Goal: Navigation & Orientation: Find specific page/section

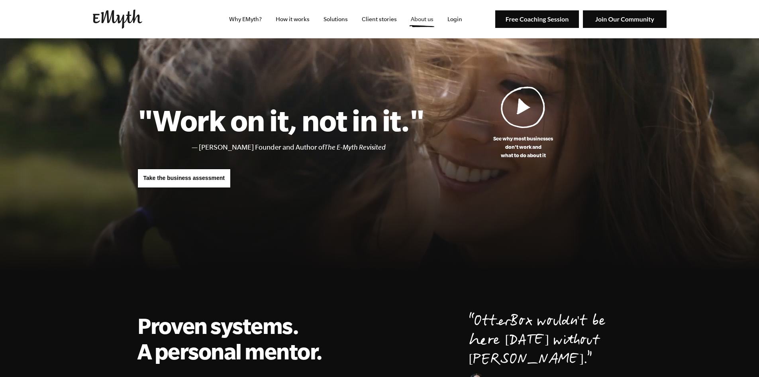
click at [426, 20] on link "About us" at bounding box center [422, 19] width 35 height 38
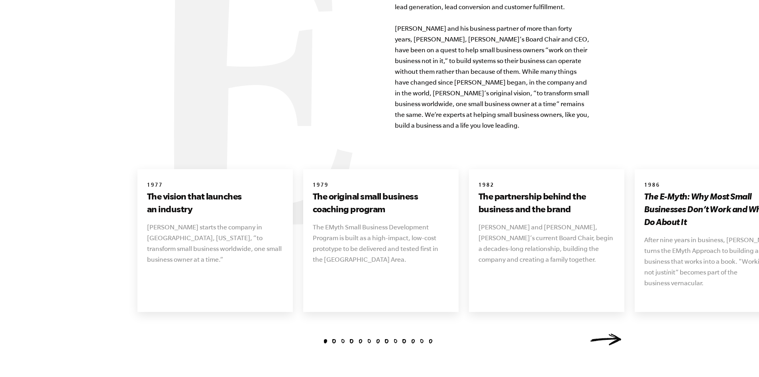
scroll to position [957, 0]
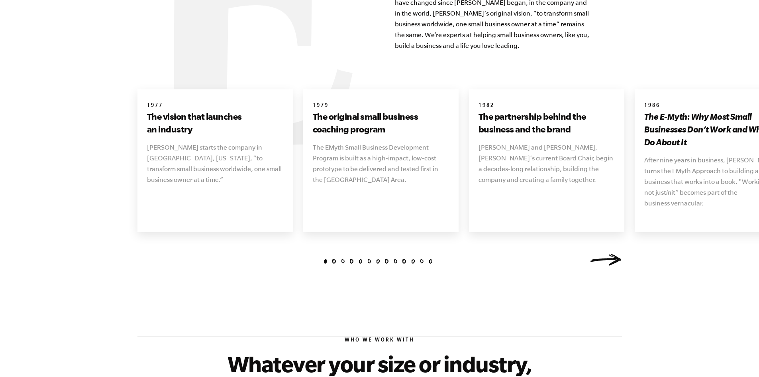
click at [606, 253] on link "Next" at bounding box center [606, 259] width 32 height 12
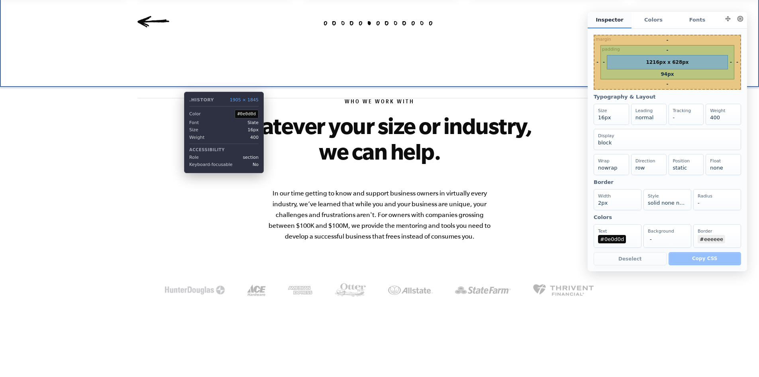
scroll to position [0, 0]
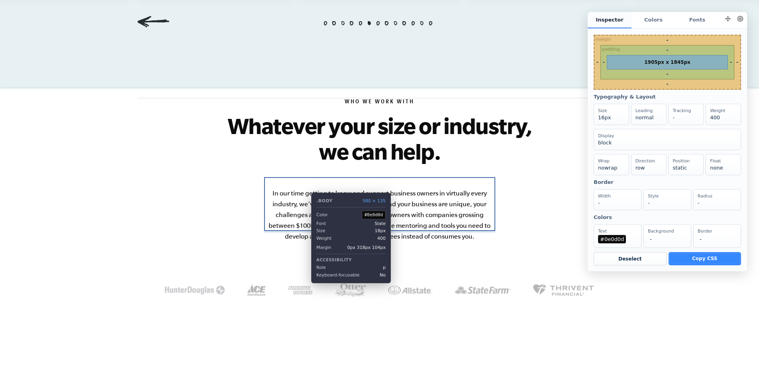
click at [298, 190] on p "In our time getting to know and support business owners in virtually every indu…" at bounding box center [379, 215] width 231 height 54
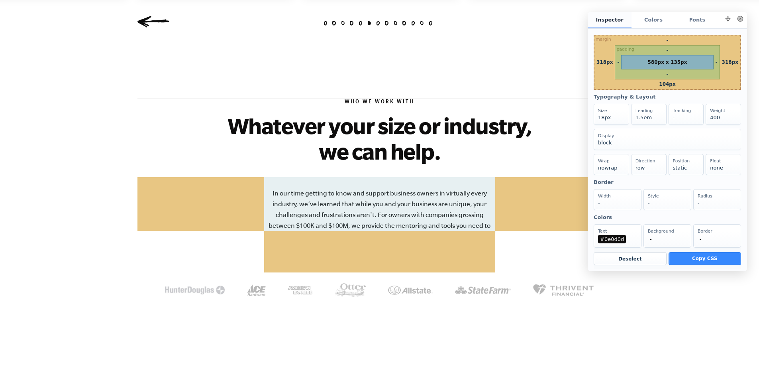
click at [741, 24] on button at bounding box center [740, 18] width 11 height 11
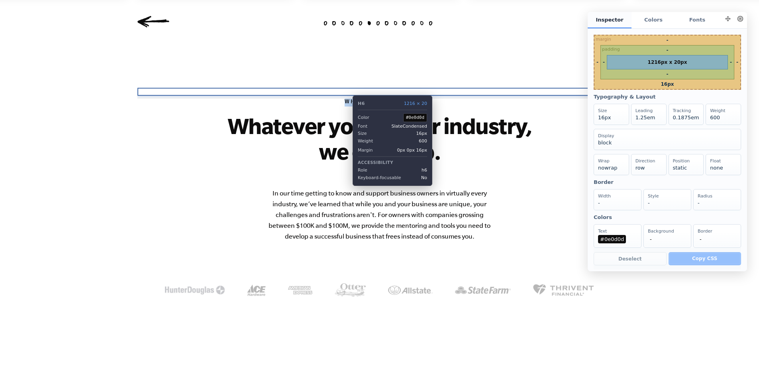
drag, startPoint x: 401, startPoint y: 93, endPoint x: 347, endPoint y: 89, distance: 54.3
click at [347, 98] on h6 "Who We Work With" at bounding box center [379, 102] width 485 height 8
copy h6 "Who We Work With"
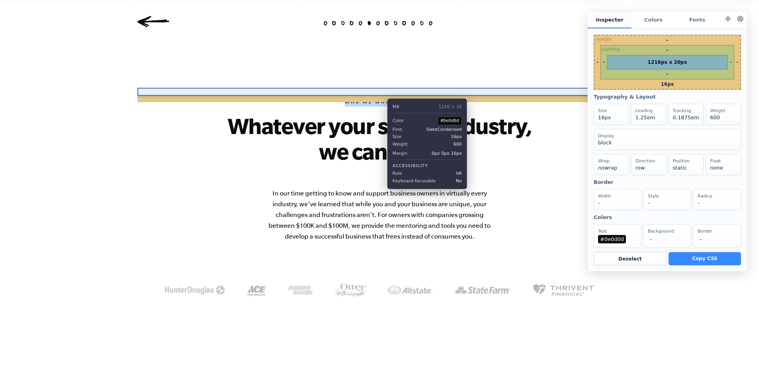
click at [381, 98] on h6 "Who We Work With" at bounding box center [379, 102] width 485 height 8
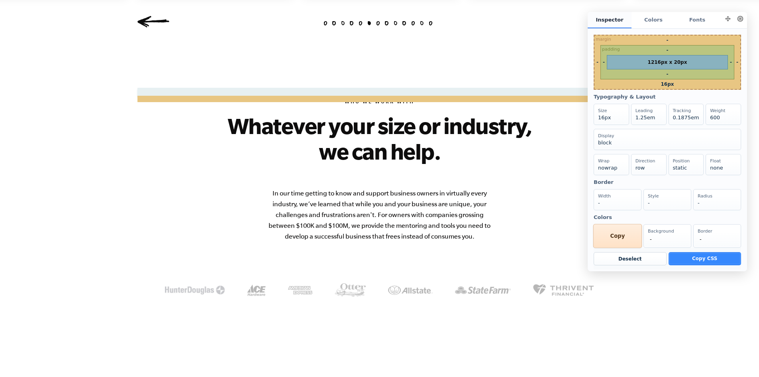
click at [615, 247] on div "Text #0e0d0d Copy" at bounding box center [617, 236] width 49 height 24
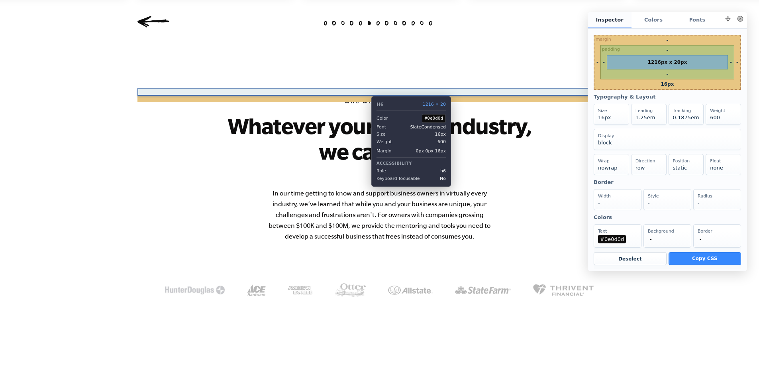
click at [365, 98] on h6 "Who We Work With" at bounding box center [379, 102] width 485 height 8
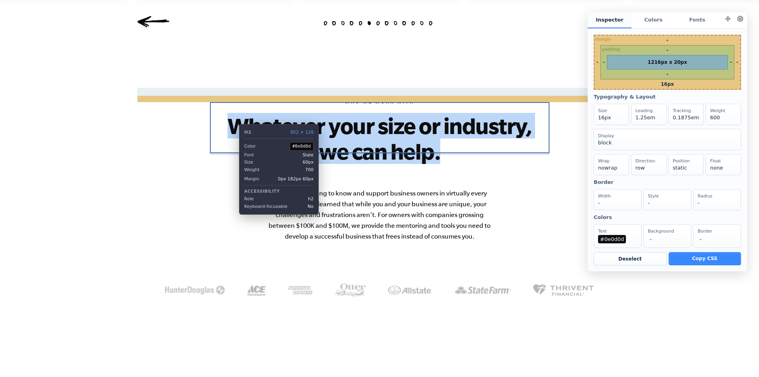
drag, startPoint x: 449, startPoint y: 145, endPoint x: 230, endPoint y: 118, distance: 221.3
click at [230, 118] on h2 "Whatever your size or industry, we can help." at bounding box center [380, 138] width 340 height 51
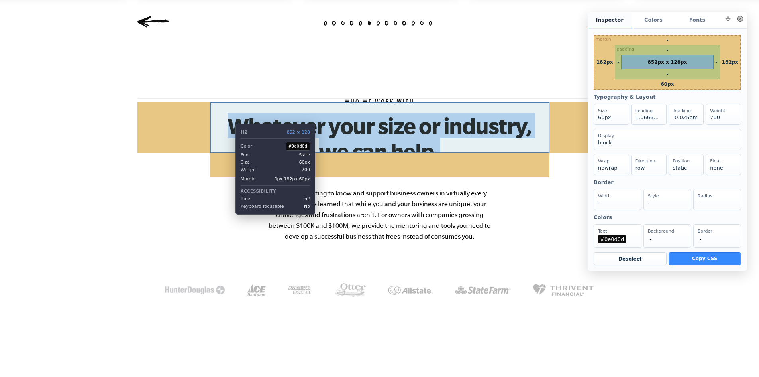
copy h2 "Whatever your size or industry, we can help."
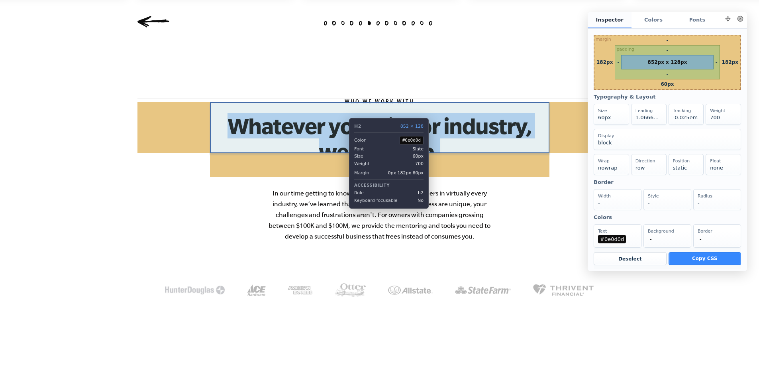
click at [343, 113] on h2 "Whatever your size or industry, we can help." at bounding box center [380, 138] width 340 height 51
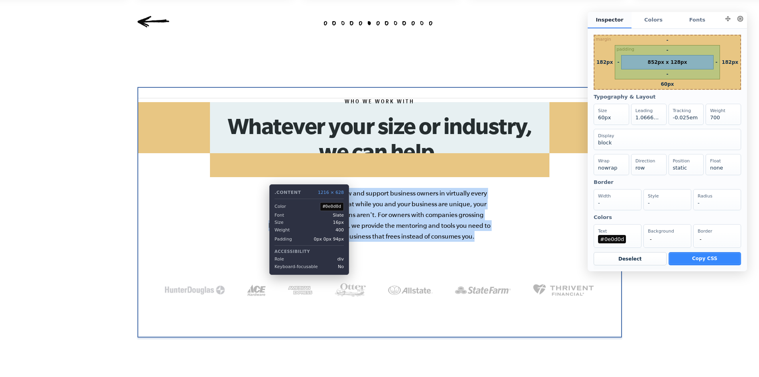
drag, startPoint x: 478, startPoint y: 228, endPoint x: 263, endPoint y: 178, distance: 220.4
click at [263, 178] on div "Who We Work With Whatever your size or industry, we can help. In our time getti…" at bounding box center [379, 223] width 485 height 250
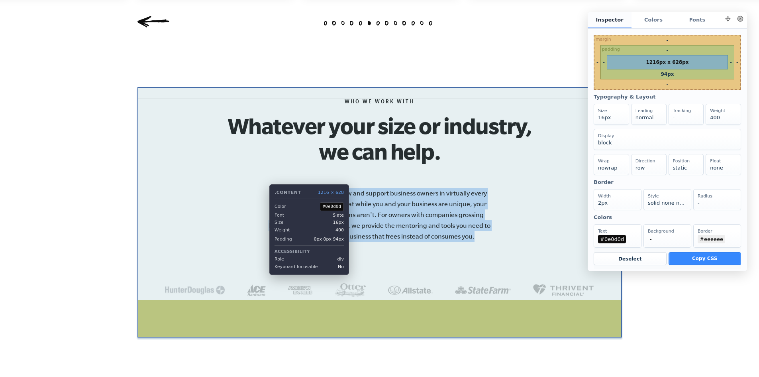
copy p "In our time getting to know and support business owners in virtually every indu…"
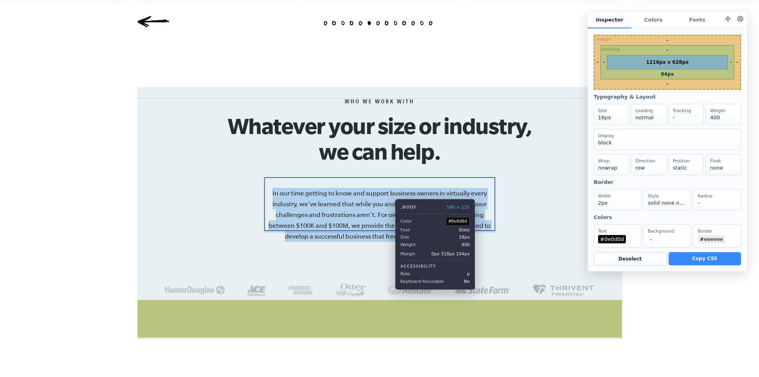
click at [389, 193] on p "In our time getting to know and support business owners in virtually every indu…" at bounding box center [379, 215] width 231 height 54
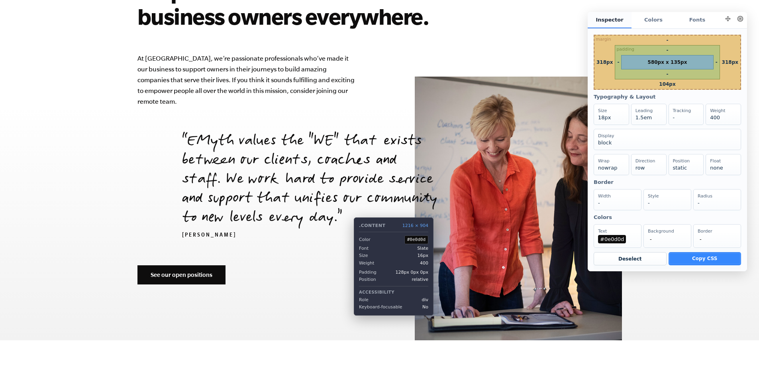
scroll to position [2710, 0]
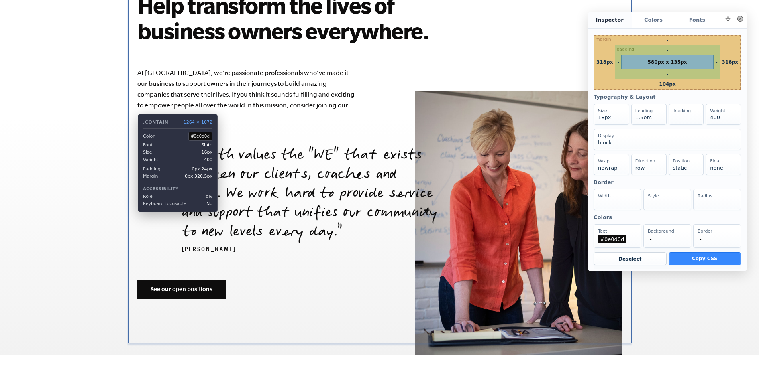
click at [132, 108] on div "Join Our Team Help transform the lives of business owners everywhere. At [GEOGR…" at bounding box center [380, 140] width 504 height 427
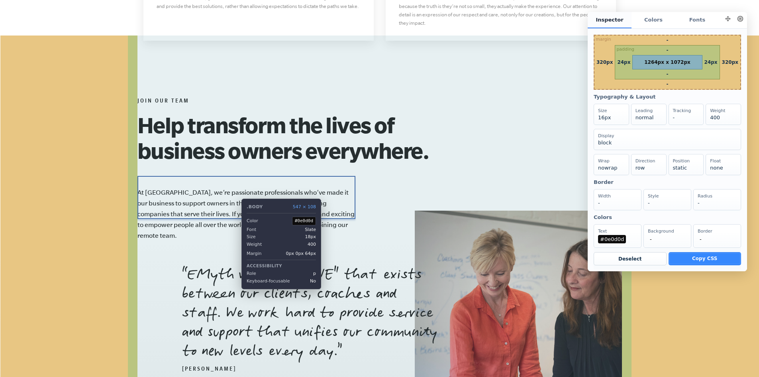
scroll to position [2551, 0]
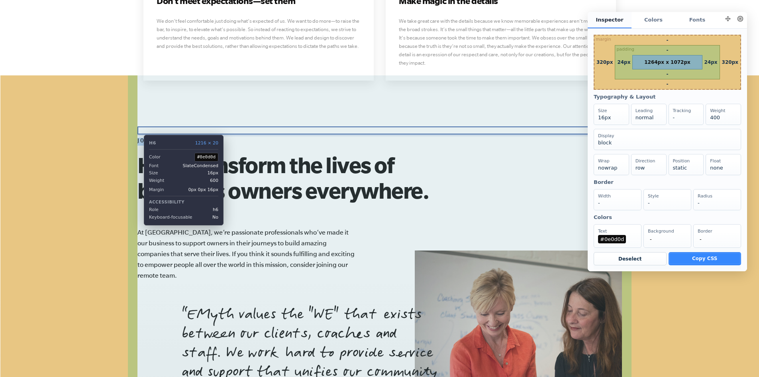
drag, startPoint x: 189, startPoint y: 128, endPoint x: 138, endPoint y: 129, distance: 51.4
click at [138, 137] on h6 "Join Our Team" at bounding box center [379, 141] width 485 height 8
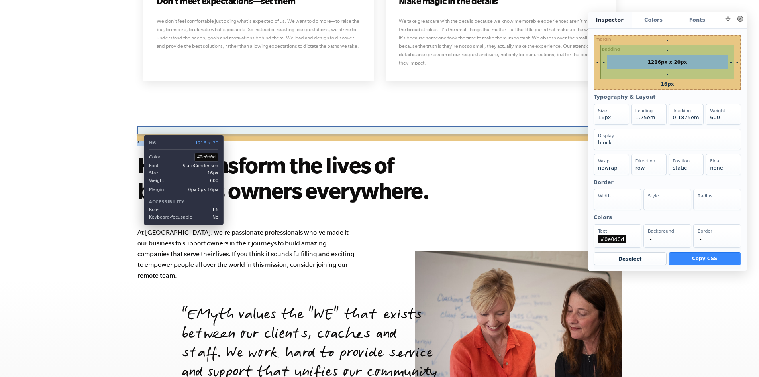
copy h6 "Join Our Team"
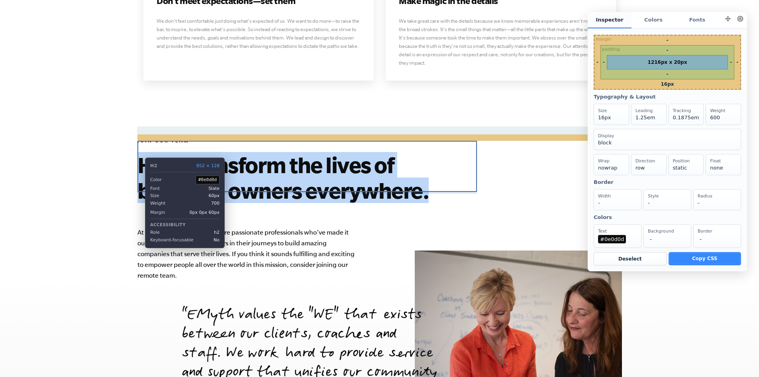
drag, startPoint x: 431, startPoint y: 185, endPoint x: 228, endPoint y: 185, distance: 202.9
click at [139, 152] on h2 "Help transform the lives of business owners everywhere." at bounding box center [307, 177] width 340 height 51
copy h2 "Help transform the lives of business owners everywhere."
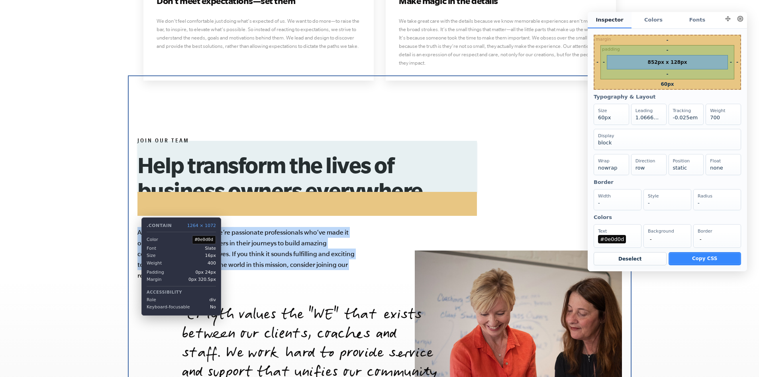
drag, startPoint x: 335, startPoint y: 252, endPoint x: 136, endPoint y: 222, distance: 202.0
click at [136, 222] on div "Join Our Team Help transform the lives of business owners everywhere. At [GEOGR…" at bounding box center [380, 299] width 504 height 427
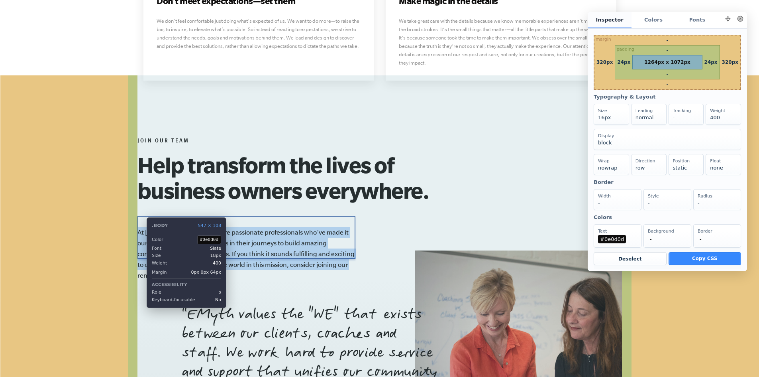
copy p "At [GEOGRAPHIC_DATA], we’re passionate professionals who’ve made it our busines…"
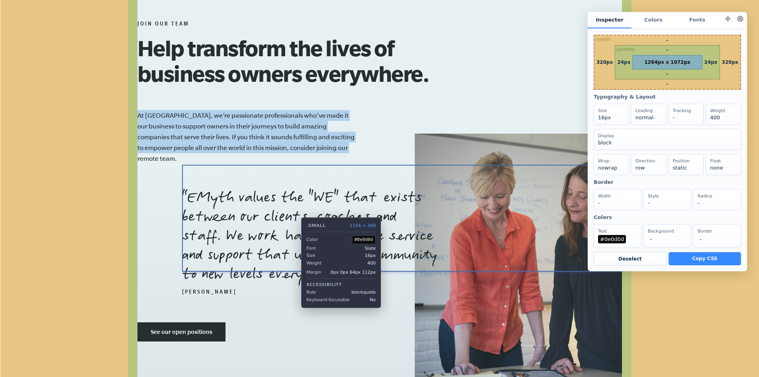
scroll to position [2670, 0]
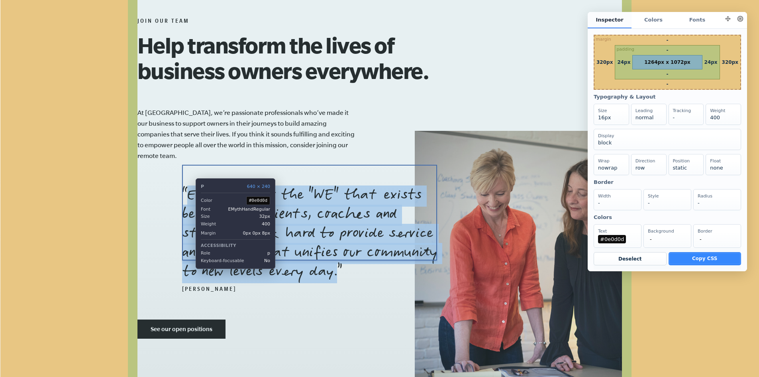
drag, startPoint x: 356, startPoint y: 247, endPoint x: 190, endPoint y: 172, distance: 182.5
click at [190, 187] on p "EMyth values the "WE" that exists between our clients, coaches and staff. We wo…" at bounding box center [309, 235] width 255 height 96
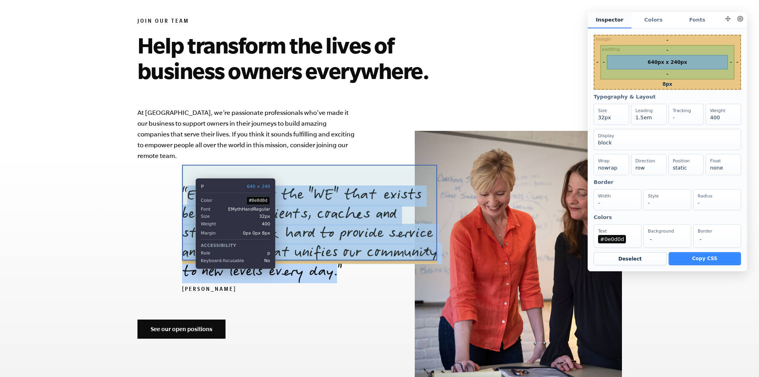
copy p "EMyth values the "WE" that exists between our clients, coaches and staff. We wo…"
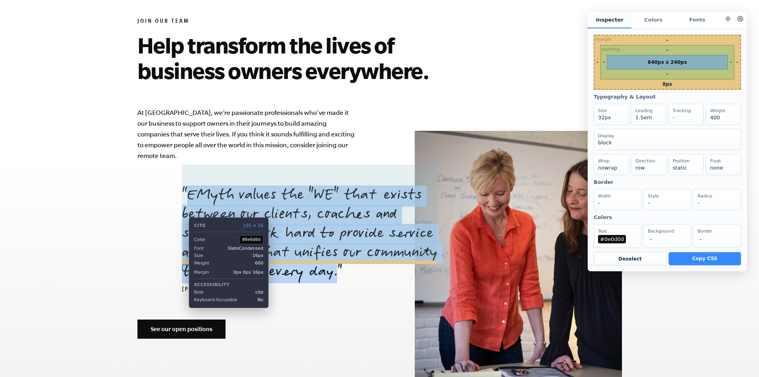
drag, startPoint x: 246, startPoint y: 264, endPoint x: 183, endPoint y: 267, distance: 63.4
click at [183, 267] on blockquote "EMyth values the "WE" that exists between our clients, coaches and staff. We wo…" at bounding box center [402, 240] width 440 height 107
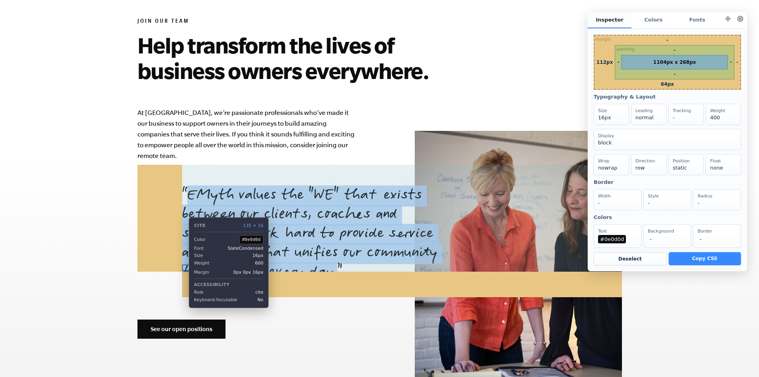
copy cite "[PERSON_NAME]"
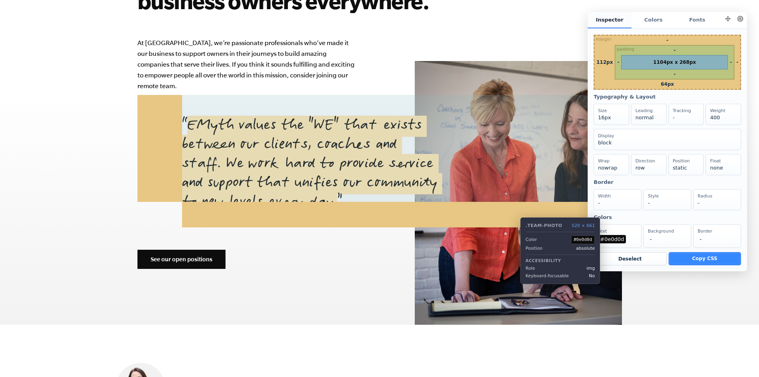
scroll to position [2790, 0]
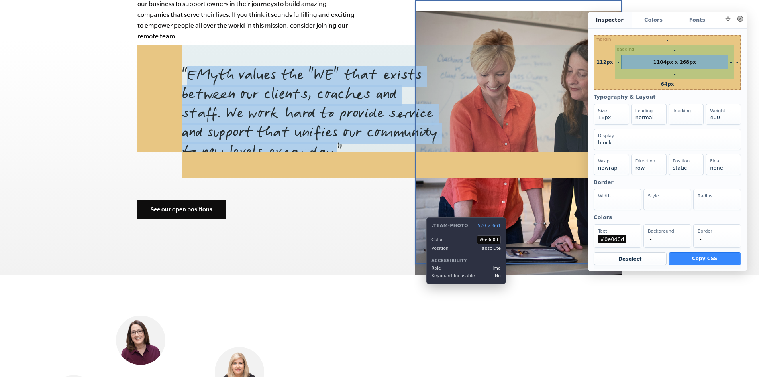
click at [420, 225] on img at bounding box center [518, 142] width 207 height 263
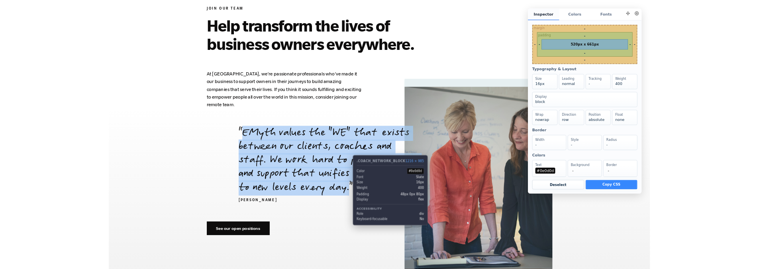
scroll to position [2652, 0]
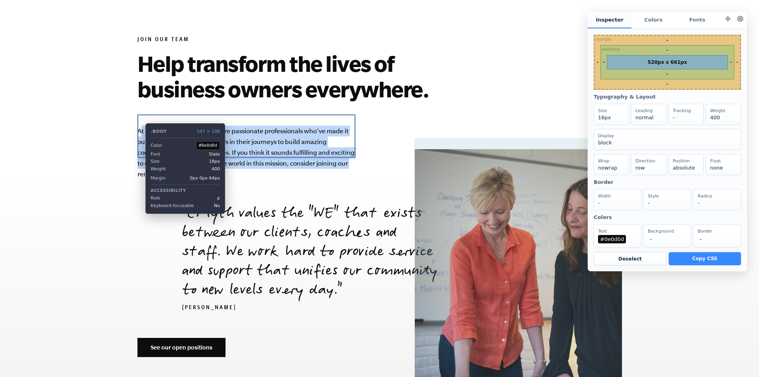
drag, startPoint x: 339, startPoint y: 154, endPoint x: 139, endPoint y: 117, distance: 203.0
click at [139, 126] on p "At [GEOGRAPHIC_DATA], we’re passionate professionals who’ve made it our busines…" at bounding box center [246, 153] width 218 height 54
copy p "t EMyth, we’re passionate professionals who’ve made it our business to support …"
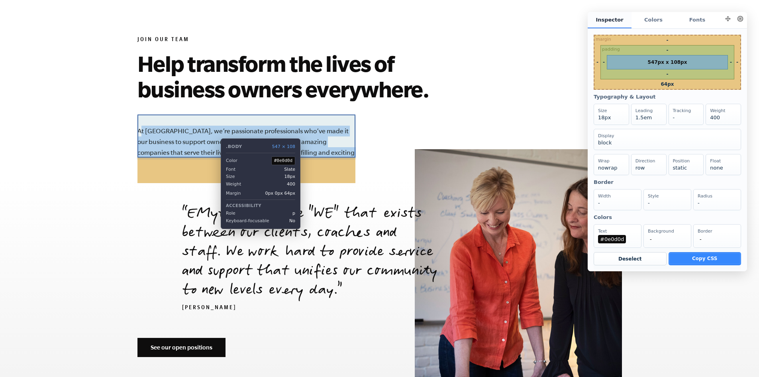
click at [215, 132] on p "At [GEOGRAPHIC_DATA], we’re passionate professionals who’ve made it our busines…" at bounding box center [246, 153] width 218 height 54
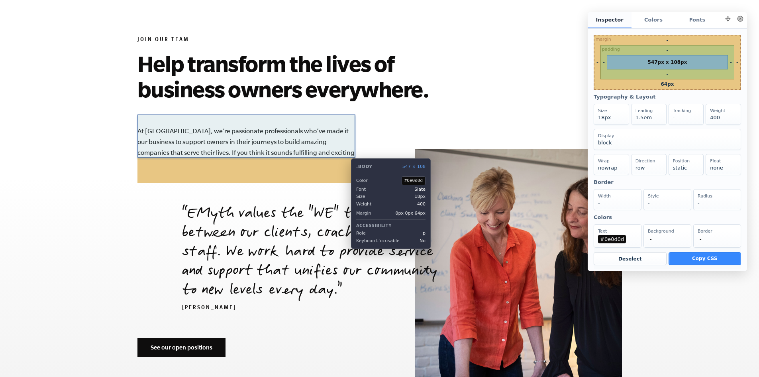
click at [345, 152] on p "At [GEOGRAPHIC_DATA], we’re passionate professionals who’ve made it our busines…" at bounding box center [246, 153] width 218 height 54
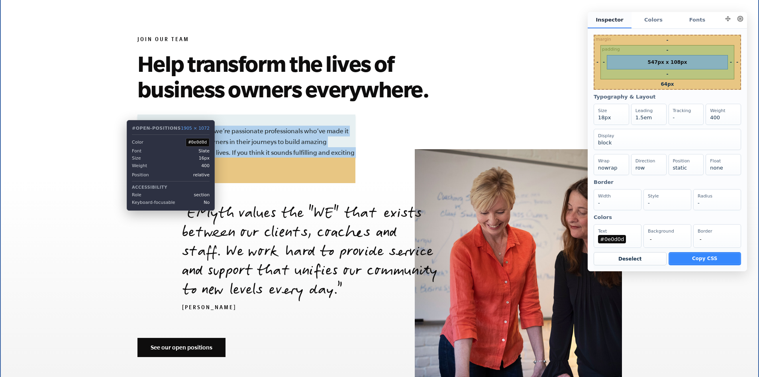
drag, startPoint x: 344, startPoint y: 151, endPoint x: 152, endPoint y: 115, distance: 194.7
click at [126, 114] on section "Join Our Team Help transform the lives of business owners everywhere. At [GEOGR…" at bounding box center [379, 198] width 759 height 427
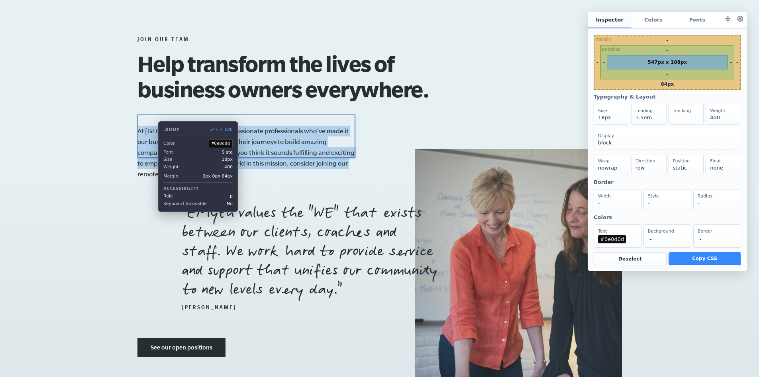
copy p "At [GEOGRAPHIC_DATA], we’re passionate professionals who’ve made it our busines…"
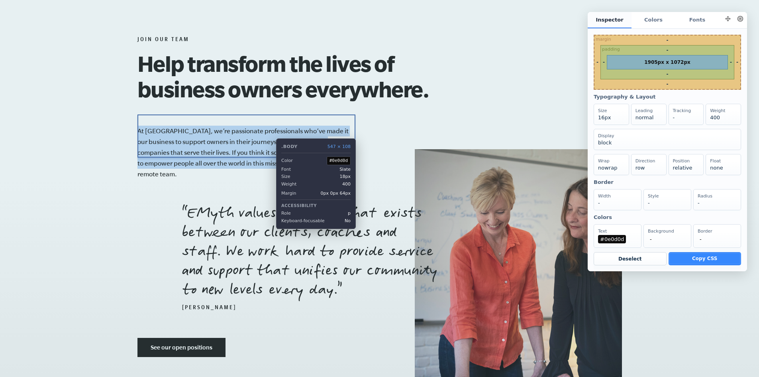
click at [270, 132] on p "At [GEOGRAPHIC_DATA], we’re passionate professionals who’ve made it our busines…" at bounding box center [246, 153] width 218 height 54
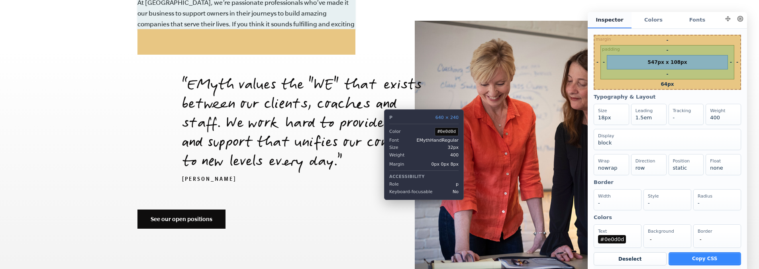
scroll to position [2851, 0]
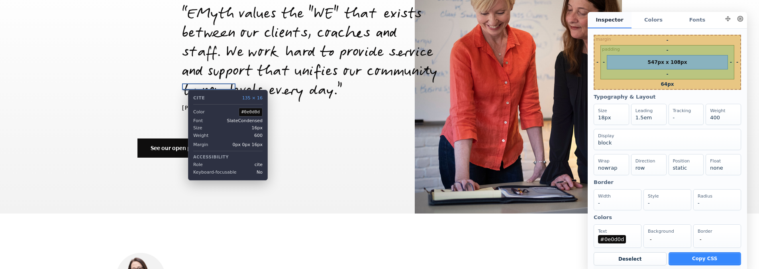
drag, startPoint x: 244, startPoint y: 85, endPoint x: 182, endPoint y: 84, distance: 61.4
click at [182, 84] on blockquote "EMyth values the "WE" that exists between our clients, coaches and staff. We wo…" at bounding box center [402, 59] width 440 height 107
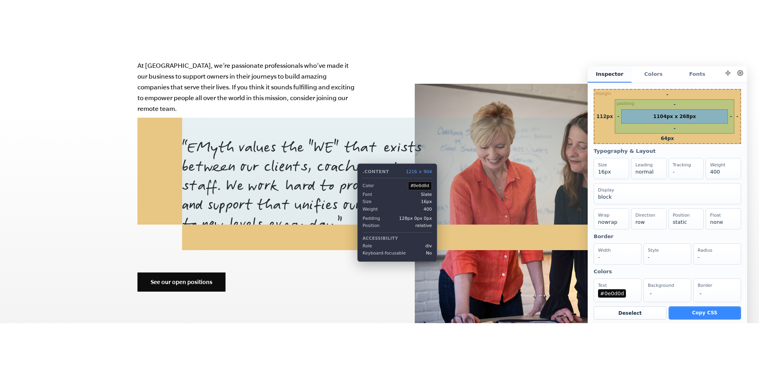
scroll to position [2732, 0]
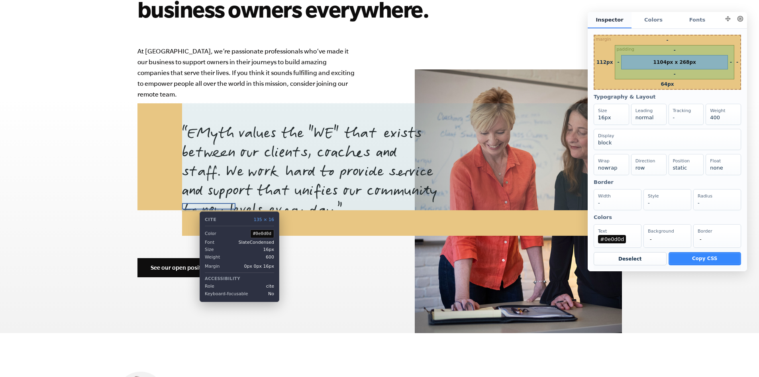
click at [194, 225] on cite "[PERSON_NAME]" at bounding box center [209, 228] width 54 height 6
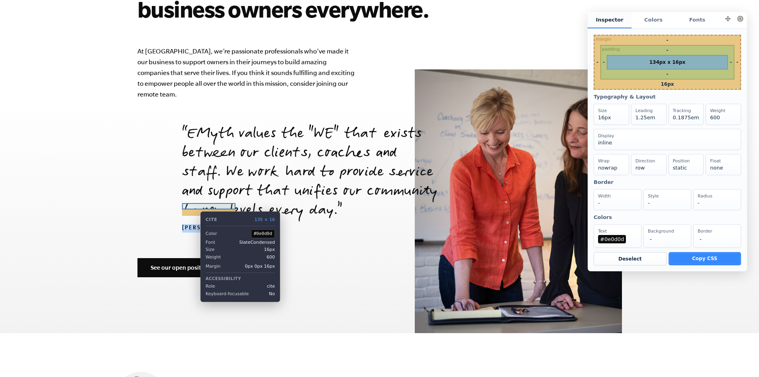
click at [194, 225] on cite "[PERSON_NAME]" at bounding box center [209, 228] width 54 height 6
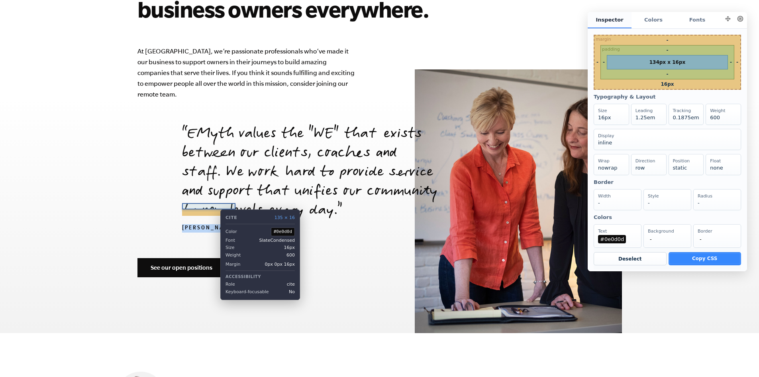
click at [214, 225] on cite "[PERSON_NAME]" at bounding box center [209, 228] width 54 height 6
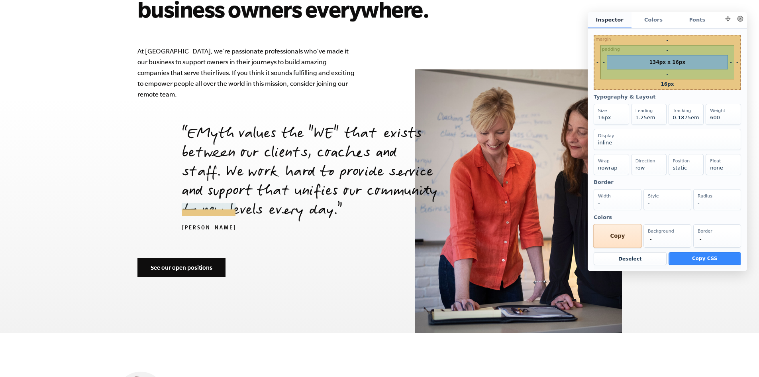
click at [619, 242] on div "Text #0e0d0d Copy" at bounding box center [617, 236] width 49 height 24
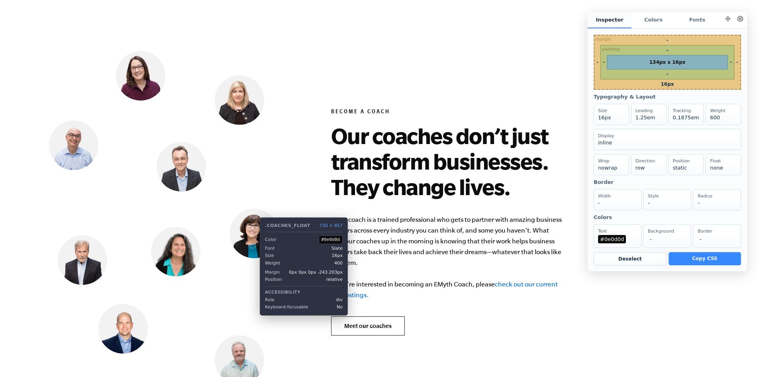
scroll to position [3050, 0]
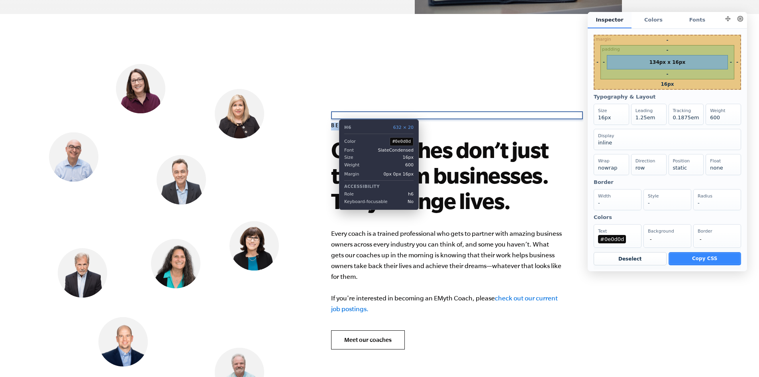
drag, startPoint x: 388, startPoint y: 114, endPoint x: 333, endPoint y: 113, distance: 55.0
click at [333, 122] on h6 "Become a Coach" at bounding box center [457, 126] width 252 height 8
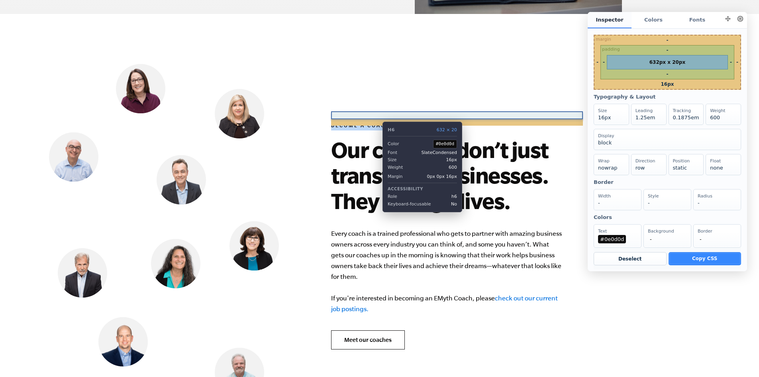
click at [377, 122] on h6 "Become a Coach" at bounding box center [457, 126] width 252 height 8
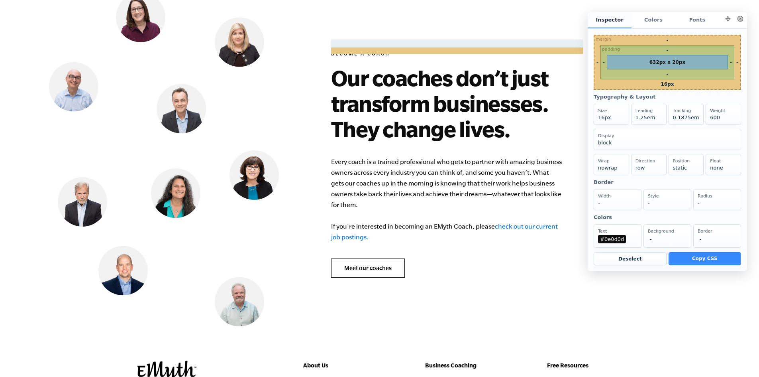
scroll to position [3130, 0]
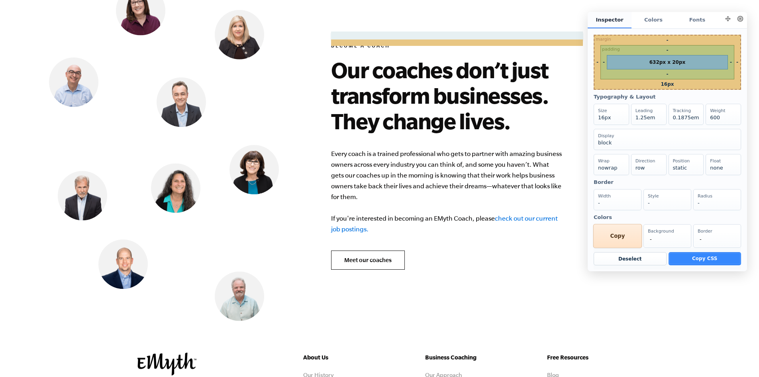
click at [609, 247] on div "Text #0e0d0d Copy" at bounding box center [617, 236] width 49 height 24
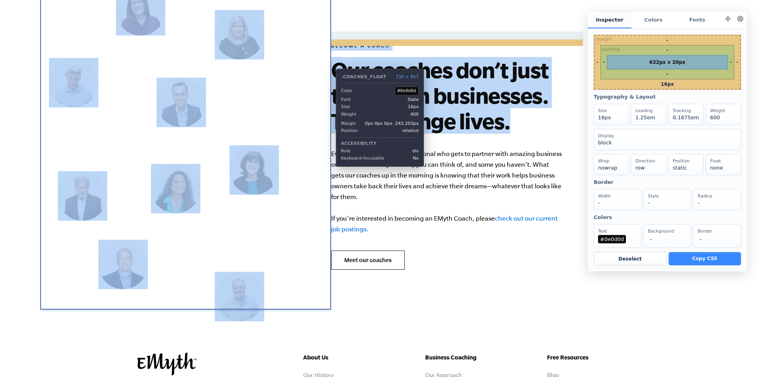
drag, startPoint x: 514, startPoint y: 113, endPoint x: 330, endPoint y: 63, distance: 190.5
click at [330, 63] on div "Become a Coach Our coaches don’t just transform businesses. They change lives. …" at bounding box center [379, 156] width 485 height 393
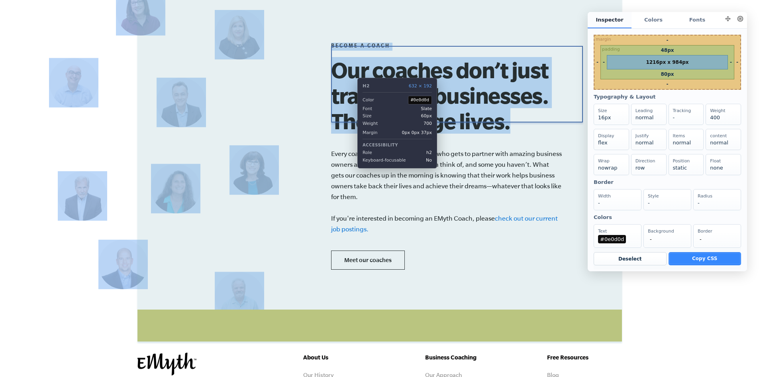
click at [352, 72] on h2 "Our coaches don’t just transform businesses. They change lives." at bounding box center [457, 95] width 252 height 77
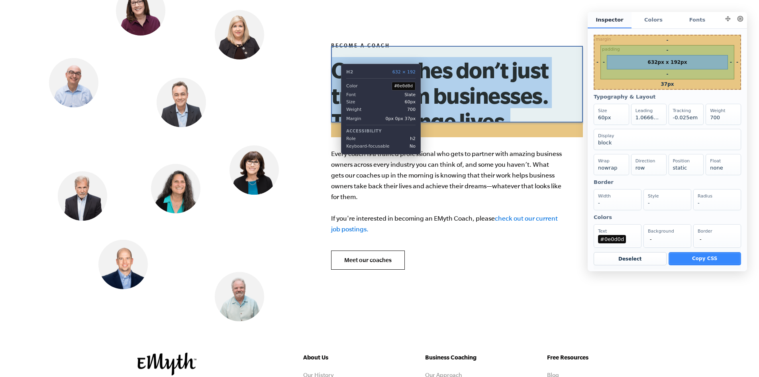
drag, startPoint x: 520, startPoint y: 116, endPoint x: 335, endPoint y: 58, distance: 194.0
click at [335, 58] on h2 "Our coaches don’t just transform businesses. They change lives." at bounding box center [457, 95] width 252 height 77
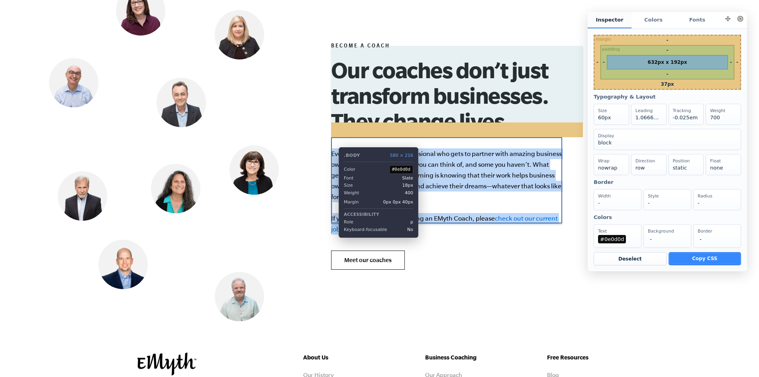
drag, startPoint x: 372, startPoint y: 216, endPoint x: 354, endPoint y: 154, distance: 64.4
click at [333, 148] on p "Every coach is a trained professional who gets to partner with amazing business…" at bounding box center [446, 191] width 231 height 86
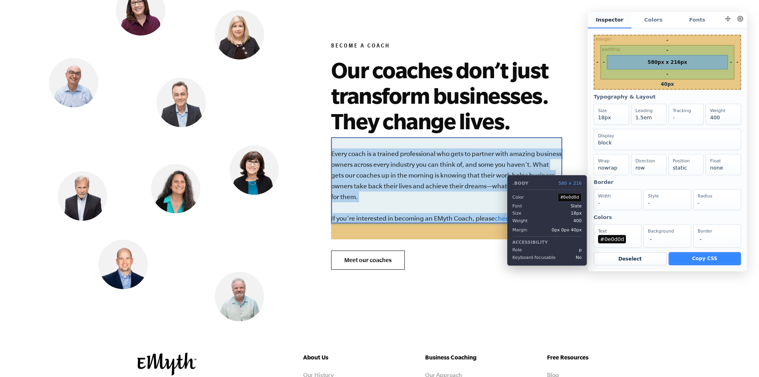
click at [501, 169] on p "Every coach is a trained professional who gets to partner with amazing business…" at bounding box center [446, 191] width 231 height 86
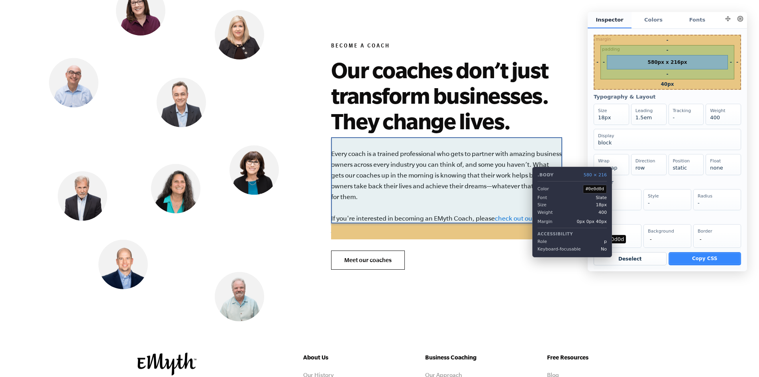
click at [526, 161] on p "Every coach is a trained professional who gets to partner with amazing business…" at bounding box center [446, 191] width 231 height 86
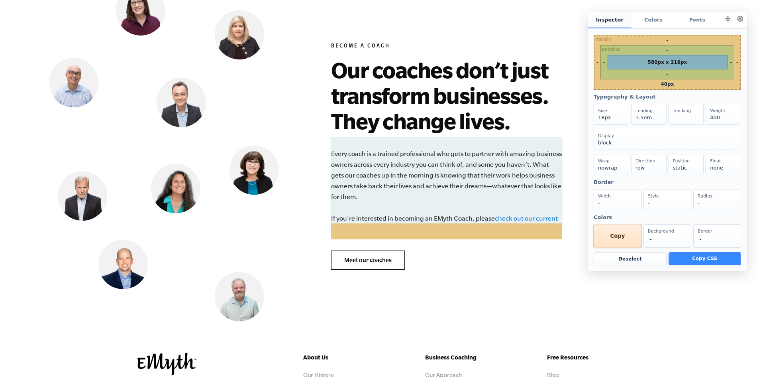
click at [614, 242] on div "Text #0e0d0d Copy" at bounding box center [617, 236] width 49 height 24
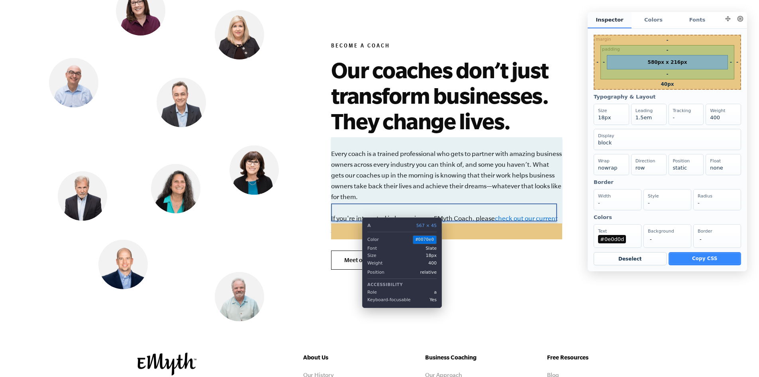
click at [356, 216] on link "check out our current job postings." at bounding box center [444, 223] width 227 height 18
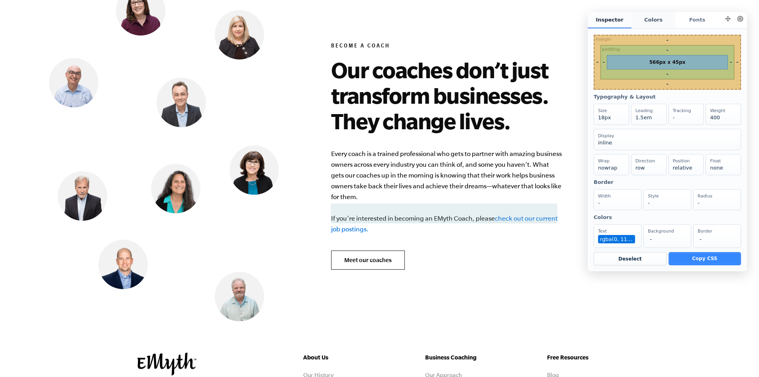
click at [661, 19] on div "Colors" at bounding box center [654, 20] width 44 height 16
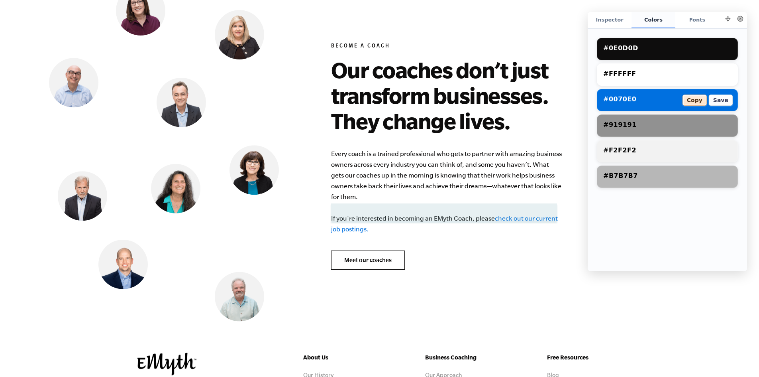
click at [706, 105] on div "Copy" at bounding box center [695, 99] width 24 height 11
click at [613, 27] on div "Inspector" at bounding box center [610, 20] width 44 height 16
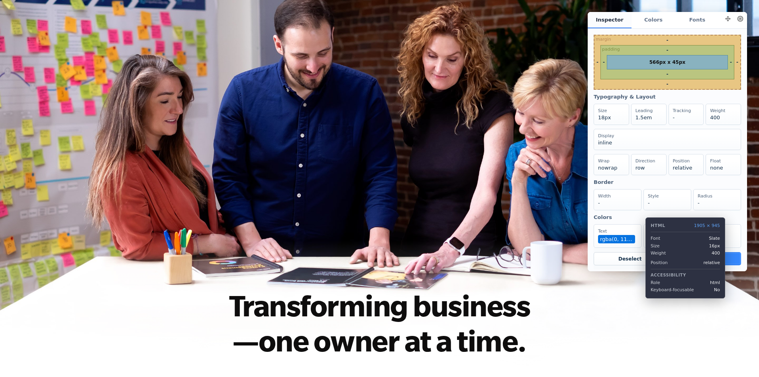
scroll to position [0, 0]
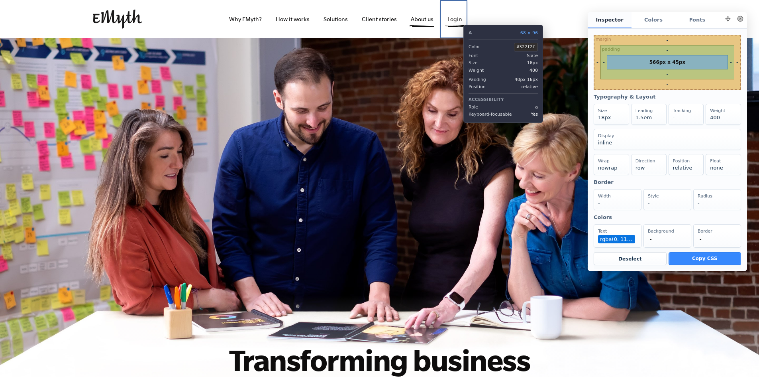
click at [458, 19] on link "Login" at bounding box center [454, 19] width 27 height 38
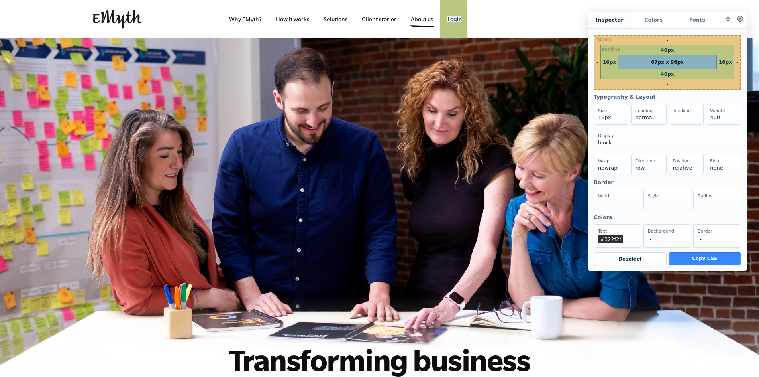
click at [739, 24] on button at bounding box center [740, 18] width 11 height 11
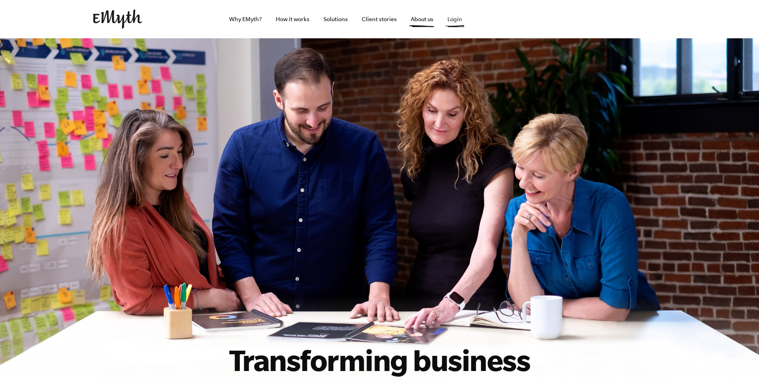
click at [453, 23] on link "Login" at bounding box center [454, 19] width 27 height 38
